Goal: Task Accomplishment & Management: Complete application form

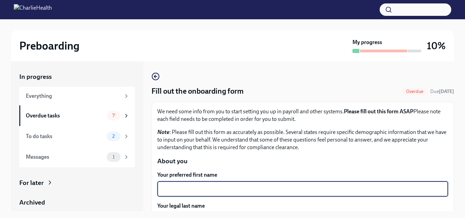
click at [236, 187] on textarea "Your preferred first name" at bounding box center [302, 189] width 283 height 8
type textarea "Lianna"
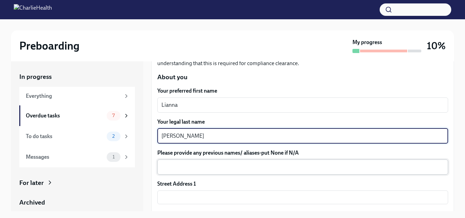
type textarea "[PERSON_NAME]"
click at [226, 166] on textarea "Please provide any previous names/ aliases-put None if N/A" at bounding box center [302, 167] width 283 height 8
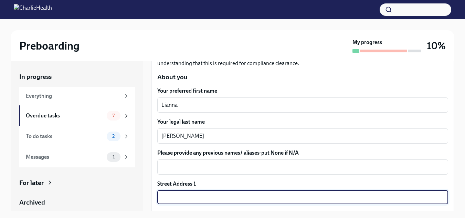
click at [220, 194] on input "text" at bounding box center [302, 197] width 291 height 14
type input "[STREET_ADDRESS][PERSON_NAME]"
type input "83703"
type input "Boise"
type input "ID"
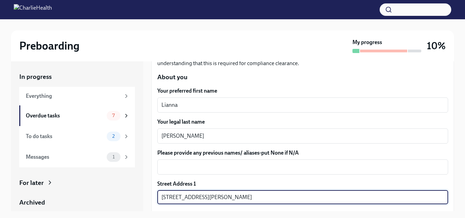
type input "US"
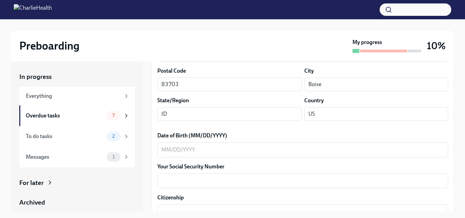
scroll to position [264, 0]
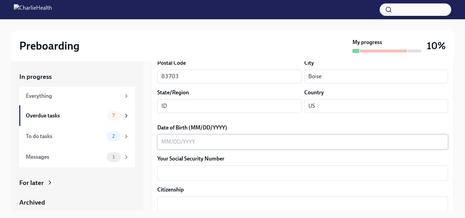
click at [272, 140] on textarea "Date of Birth (MM/DD/YYYY)" at bounding box center [302, 142] width 283 height 8
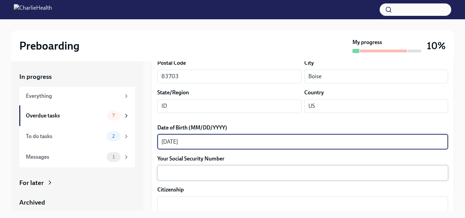
type textarea "[DATE]"
click at [249, 170] on textarea "Your Social Security Number" at bounding box center [302, 173] width 283 height 8
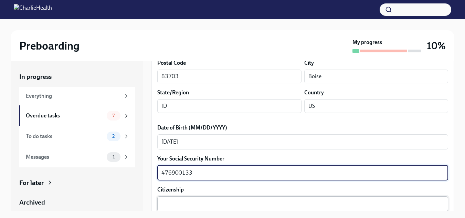
type textarea "476900133"
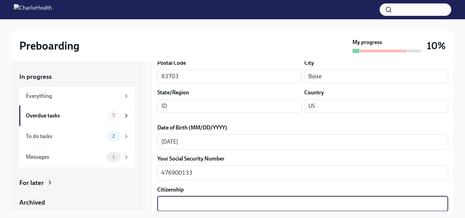
click at [237, 206] on textarea "Citizenship" at bounding box center [302, 204] width 283 height 8
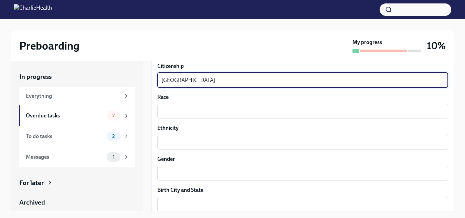
scroll to position [391, 0]
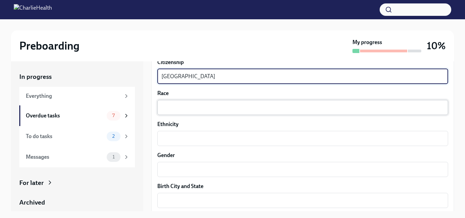
type textarea "[GEOGRAPHIC_DATA]"
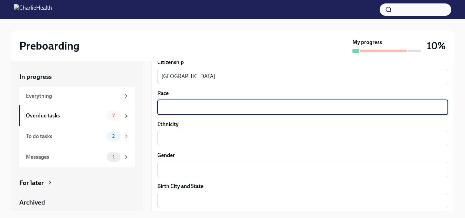
click at [325, 107] on textarea "Race" at bounding box center [302, 107] width 283 height 8
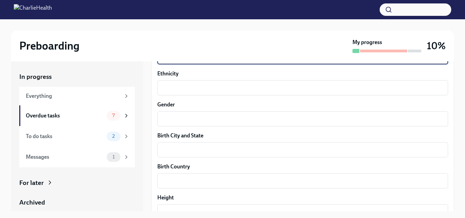
scroll to position [438, 0]
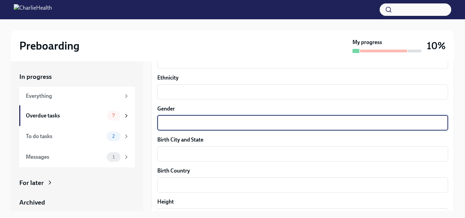
click at [264, 121] on textarea "Gender" at bounding box center [302, 123] width 283 height 8
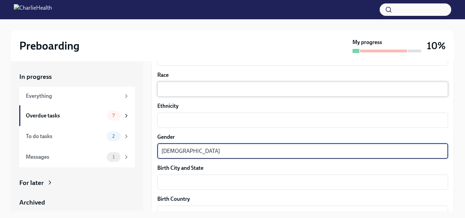
type textarea "[DEMOGRAPHIC_DATA]"
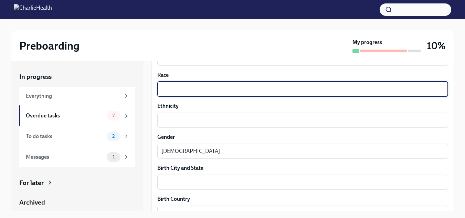
click at [195, 88] on textarea "Race" at bounding box center [302, 89] width 283 height 8
type textarea "Caucasian"
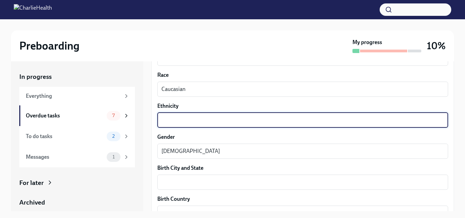
click at [191, 118] on textarea "Ethnicity" at bounding box center [302, 120] width 283 height 8
type textarea "European"
click at [195, 186] on textarea "Birth City and State" at bounding box center [302, 182] width 283 height 8
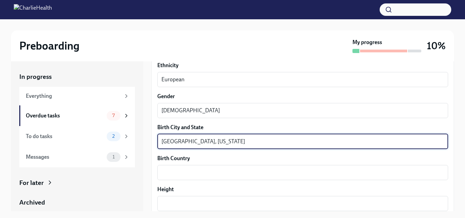
scroll to position [464, 0]
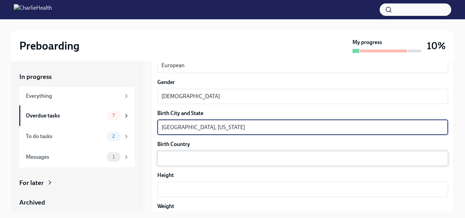
type textarea "[GEOGRAPHIC_DATA], [US_STATE]"
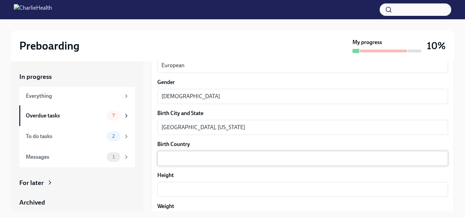
click at [279, 162] on div "x ​" at bounding box center [302, 158] width 291 height 15
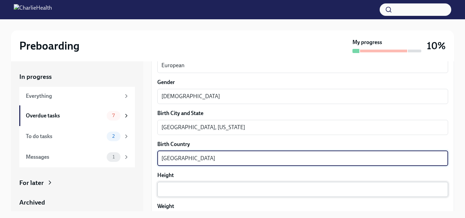
type textarea "[GEOGRAPHIC_DATA]"
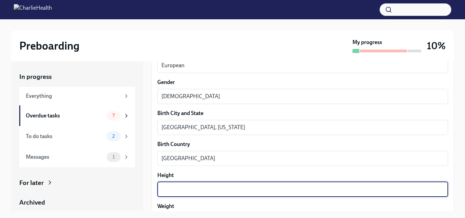
click at [267, 192] on textarea "Height" at bounding box center [302, 189] width 283 height 8
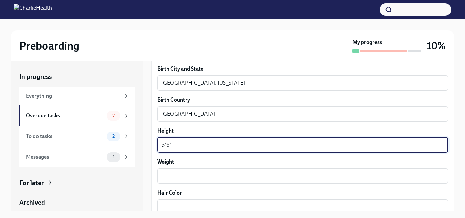
scroll to position [517, 0]
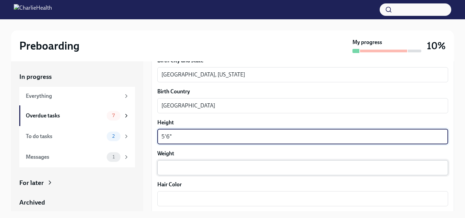
type textarea "5'6""
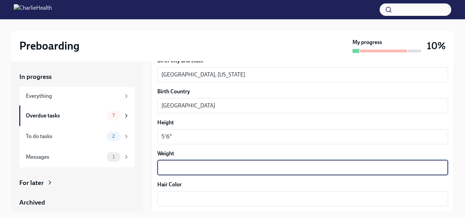
click at [341, 164] on textarea "Weight" at bounding box center [302, 167] width 283 height 8
type textarea "170"
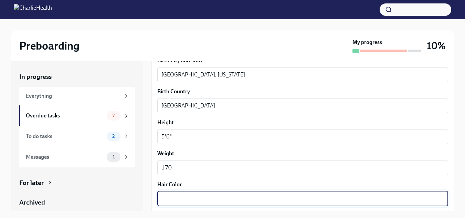
click at [333, 196] on textarea "Hair Color" at bounding box center [302, 198] width 283 height 8
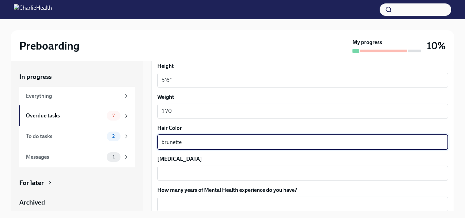
scroll to position [588, 0]
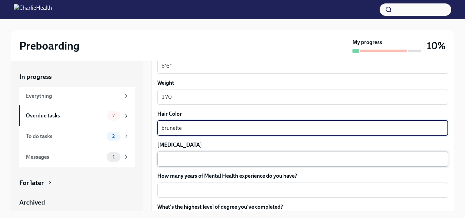
type textarea "brunette"
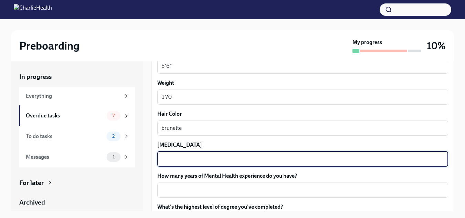
click at [425, 159] on textarea "[MEDICAL_DATA]" at bounding box center [302, 159] width 283 height 8
type textarea "[PERSON_NAME]"
click at [379, 191] on textarea "How many years of Mental Health experience do you have?" at bounding box center [302, 190] width 283 height 8
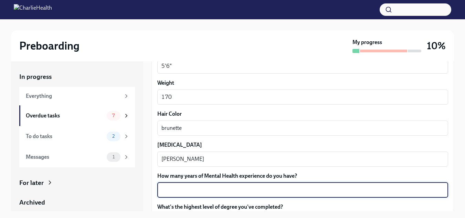
click at [198, 190] on textarea "How many years of Mental Health experience do you have?" at bounding box center [302, 190] width 283 height 8
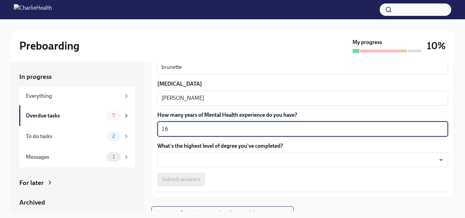
scroll to position [657, 0]
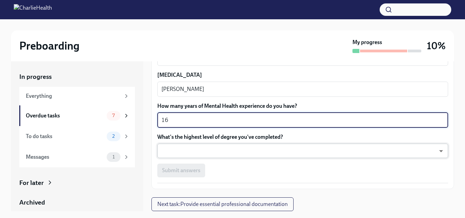
type textarea "16"
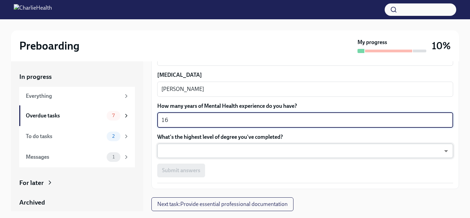
click at [330, 153] on body "Preboarding My progress 10% In progress Everything Overdue tasks 7 To do tasks …" at bounding box center [235, 115] width 470 height 230
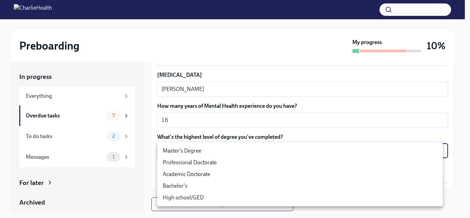
click at [284, 153] on li "Master's Degree" at bounding box center [300, 151] width 286 height 12
type input "2vBr-ghkD"
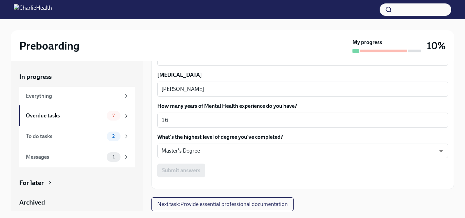
click at [208, 171] on div "Submit answers" at bounding box center [302, 170] width 291 height 14
click at [188, 171] on div "Submit answers" at bounding box center [302, 170] width 291 height 14
click at [224, 171] on div "Submit answers" at bounding box center [302, 170] width 291 height 14
click at [276, 203] on span "Next task : Provide essential professional documentation" at bounding box center [222, 204] width 130 height 7
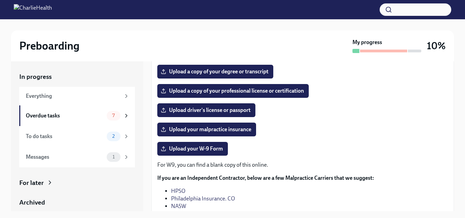
scroll to position [116, 0]
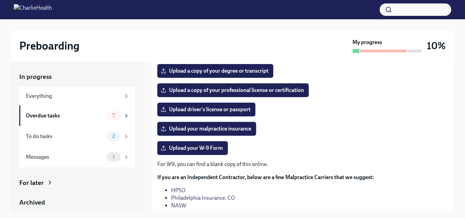
click at [171, 130] on span "Upload your malpractice insurance" at bounding box center [206, 128] width 89 height 7
click at [0, 0] on input "Upload your malpractice insurance" at bounding box center [0, 0] width 0 height 0
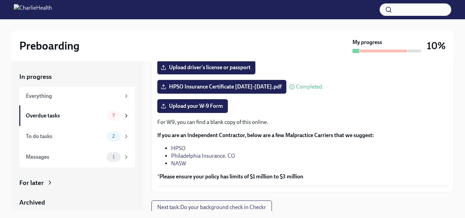
scroll to position [161, 0]
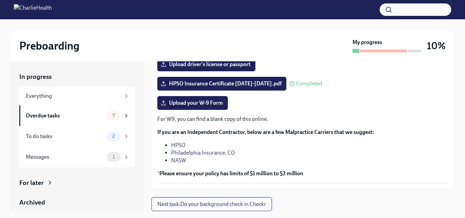
click at [254, 202] on span "Next task : Do your background check in Checkr" at bounding box center [211, 204] width 109 height 7
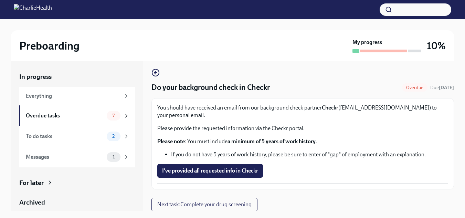
scroll to position [4, 0]
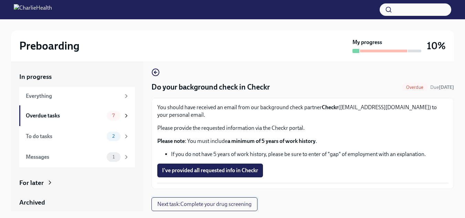
click at [245, 205] on span "Next task : Complete your drug screening" at bounding box center [204, 204] width 94 height 7
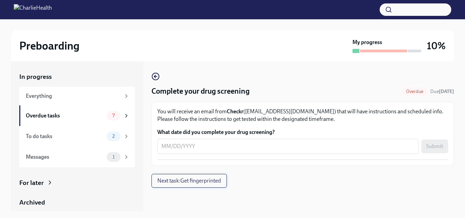
click at [213, 181] on span "Next task : Get fingerprinted" at bounding box center [189, 180] width 64 height 7
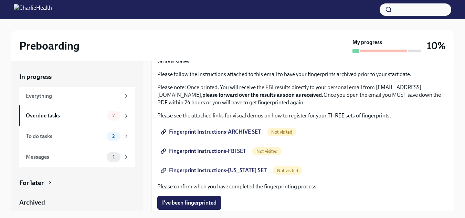
scroll to position [55, 0]
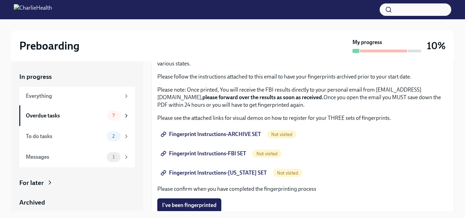
click at [197, 134] on span "Fingerprint Instructions-ARCHIVE SET" at bounding box center [211, 134] width 99 height 7
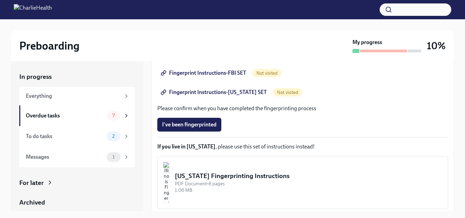
scroll to position [162, 0]
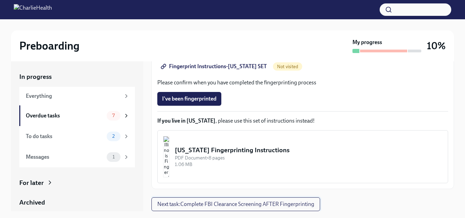
click at [291, 204] on span "Next task : Complete FBI Clearance Screening AFTER Fingerprinting" at bounding box center [235, 204] width 157 height 7
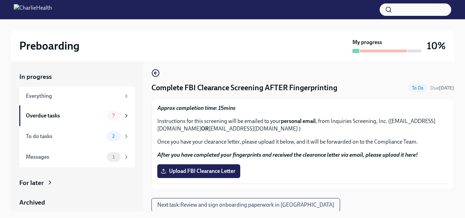
scroll to position [4, 0]
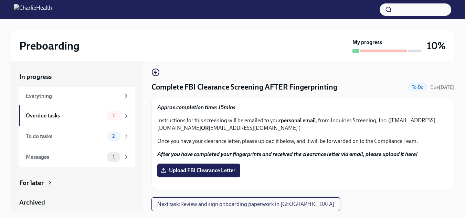
click at [274, 204] on span "Next task : Review and sign onboarding paperwork in [GEOGRAPHIC_DATA]" at bounding box center [245, 204] width 177 height 7
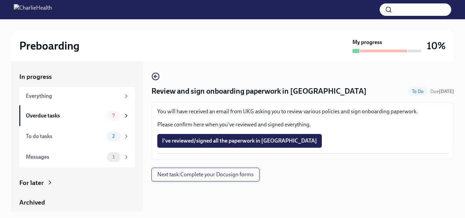
click at [222, 176] on span "Next task : Complete your Docusign forms" at bounding box center [205, 174] width 96 height 7
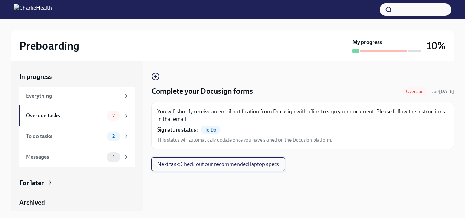
click at [240, 163] on span "Next task : Check out our recommended laptop specs" at bounding box center [218, 164] width 122 height 7
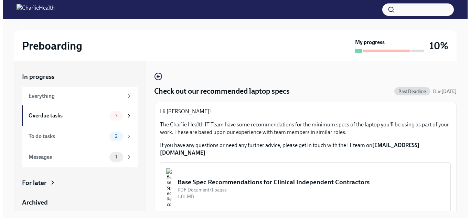
scroll to position [2, 0]
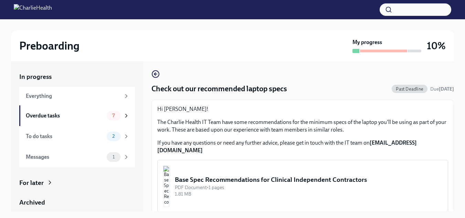
click at [315, 176] on div "Base Spec Recommendations for Clinical Independent Contractors" at bounding box center [308, 179] width 267 height 9
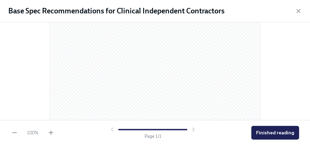
scroll to position [0, 0]
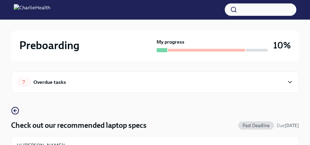
drag, startPoint x: 462, startPoint y: 0, endPoint x: 200, endPoint y: 112, distance: 285.1
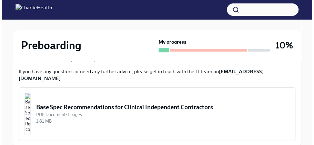
scroll to position [116, 0]
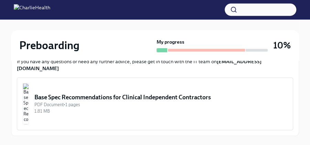
click at [214, 102] on div "PDF Document • 1 pages" at bounding box center [160, 105] width 253 height 7
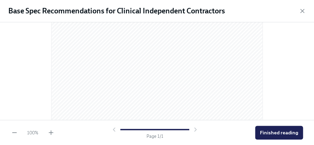
scroll to position [186, 0]
drag, startPoint x: 309, startPoint y: 114, endPoint x: 312, endPoint y: 105, distance: 9.3
click at [312, 105] on div at bounding box center [157, 71] width 314 height 98
click at [288, 133] on span "Finished reading" at bounding box center [279, 132] width 38 height 7
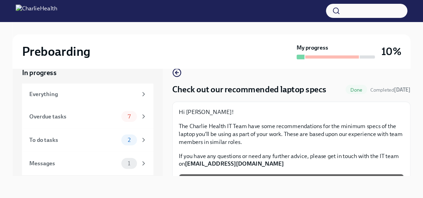
scroll to position [11, 0]
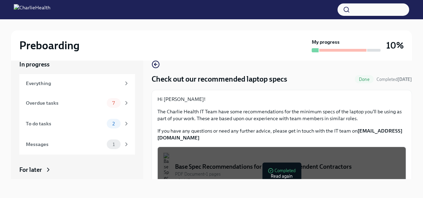
drag, startPoint x: 302, startPoint y: 1, endPoint x: 295, endPoint y: 55, distance: 54.8
click at [295, 55] on div "Preboarding My progress 10%" at bounding box center [211, 45] width 401 height 30
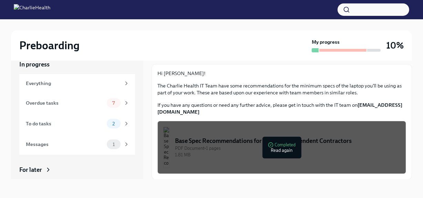
scroll to position [0, 0]
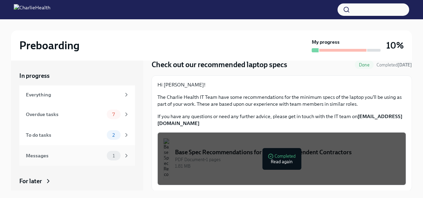
click at [80, 161] on div "Messages 1" at bounding box center [77, 155] width 116 height 21
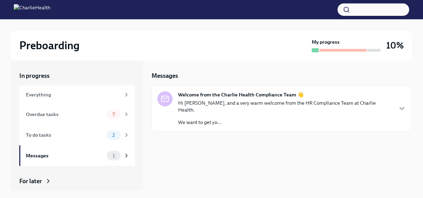
click at [212, 119] on p "We want to get yo..." at bounding box center [285, 122] width 214 height 7
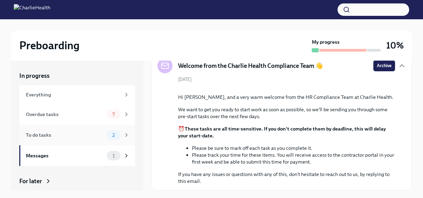
click at [123, 133] on icon at bounding box center [126, 135] width 6 height 6
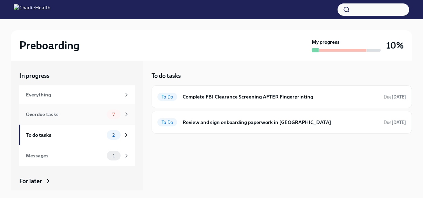
click at [123, 114] on icon at bounding box center [126, 114] width 6 height 6
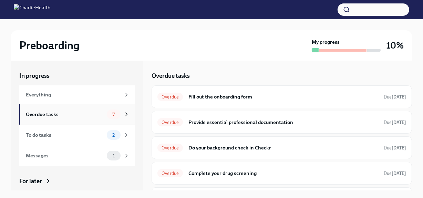
click at [123, 116] on icon at bounding box center [126, 114] width 6 height 6
click at [47, 111] on div "Overdue tasks" at bounding box center [65, 114] width 78 height 8
click at [209, 124] on h6 "Provide essential professional documentation" at bounding box center [283, 122] width 190 height 8
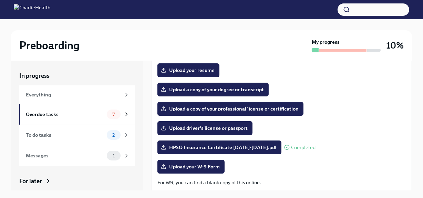
scroll to position [96, 0]
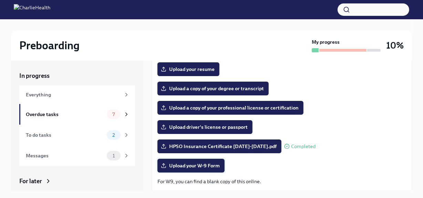
click at [216, 163] on span "Upload your W-9 Form" at bounding box center [190, 165] width 57 height 7
click at [0, 0] on input "Upload your W-9 Form" at bounding box center [0, 0] width 0 height 0
click at [202, 66] on span "Upload your resume" at bounding box center [188, 69] width 52 height 7
click at [0, 0] on input "Upload your resume" at bounding box center [0, 0] width 0 height 0
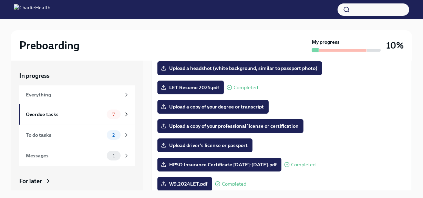
scroll to position [76, 0]
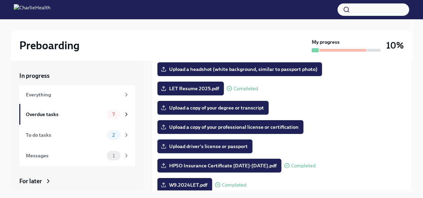
click at [201, 147] on span "Upload driver's license or passport" at bounding box center [204, 146] width 85 height 7
click at [0, 0] on input "Upload driver's license or passport" at bounding box center [0, 0] width 0 height 0
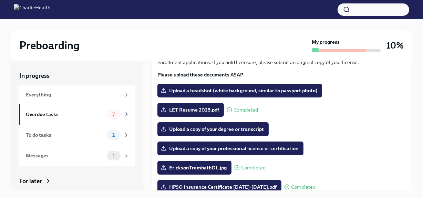
scroll to position [48, 0]
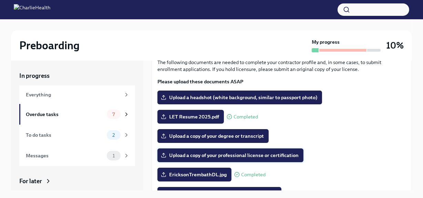
click at [205, 157] on span "Upload a copy of your professional license or certification" at bounding box center [230, 155] width 136 height 7
click at [0, 0] on input "Upload a copy of your professional license or certification" at bounding box center [0, 0] width 0 height 0
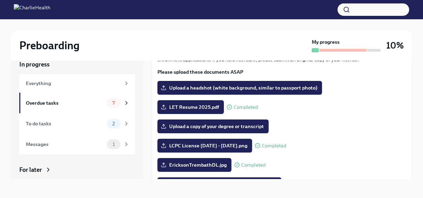
scroll to position [0, 0]
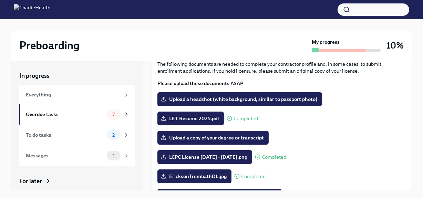
click at [49, 183] on icon at bounding box center [48, 181] width 7 height 7
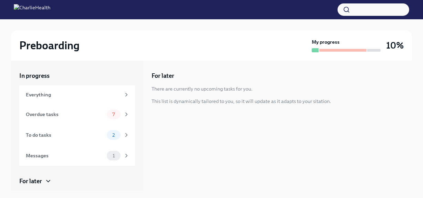
click at [49, 183] on icon at bounding box center [48, 181] width 7 height 7
click at [123, 96] on icon at bounding box center [126, 95] width 6 height 6
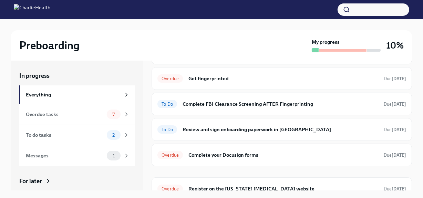
scroll to position [179, 0]
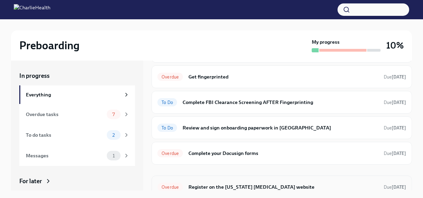
click at [289, 183] on h6 "Register on the [US_STATE] [MEDICAL_DATA] website" at bounding box center [283, 187] width 190 height 8
